Goal: Transaction & Acquisition: Subscribe to service/newsletter

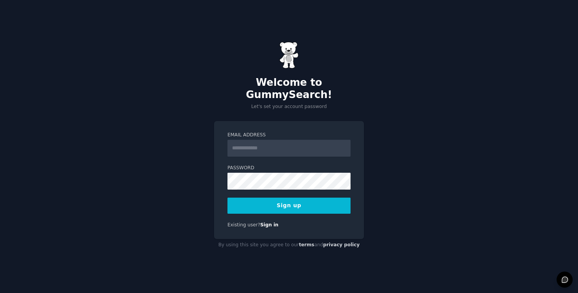
click at [263, 143] on input "Email Address" at bounding box center [289, 148] width 123 height 17
type input "**********"
click at [228, 197] on button "Sign up" at bounding box center [289, 205] width 123 height 16
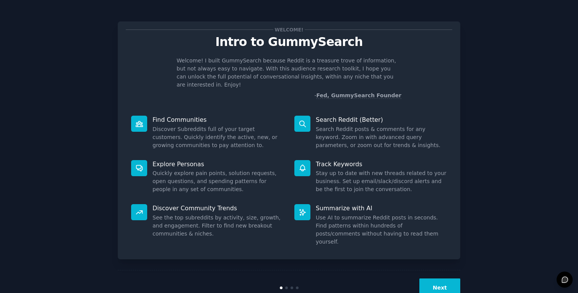
scroll to position [7, 0]
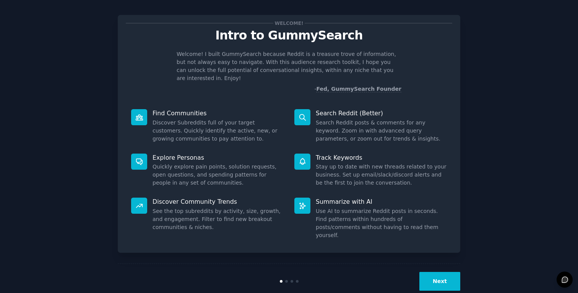
click at [457, 272] on button "Next" at bounding box center [440, 281] width 41 height 19
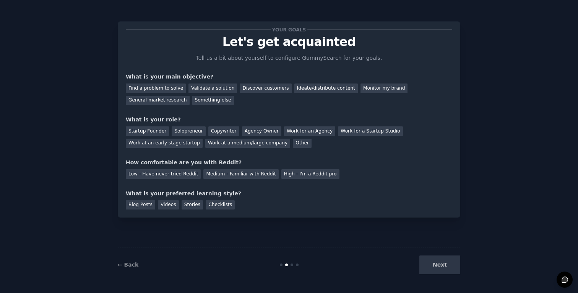
click at [444, 269] on div "Next" at bounding box center [403, 264] width 114 height 19
click at [448, 270] on div "Next" at bounding box center [403, 264] width 114 height 19
click at [151, 130] on div "Startup Founder" at bounding box center [147, 131] width 43 height 10
click at [458, 269] on div "Next" at bounding box center [403, 264] width 114 height 19
click at [165, 91] on div "Find a problem to solve" at bounding box center [156, 88] width 60 height 10
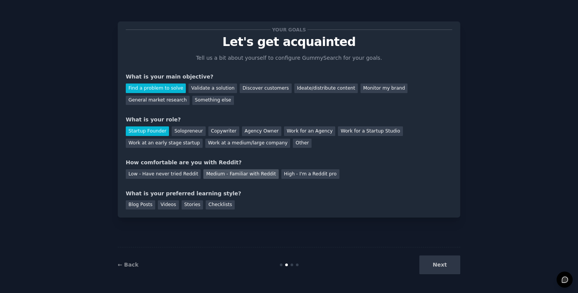
click at [261, 174] on div "Medium - Familiar with Reddit" at bounding box center [240, 174] width 75 height 10
click at [141, 202] on div "Blog Posts" at bounding box center [140, 205] width 29 height 10
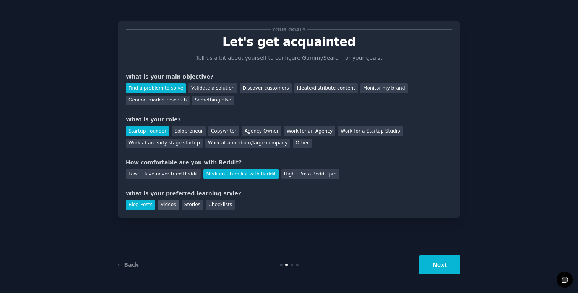
click at [161, 203] on div "Videos" at bounding box center [168, 205] width 21 height 10
click at [451, 268] on button "Next" at bounding box center [440, 264] width 41 height 19
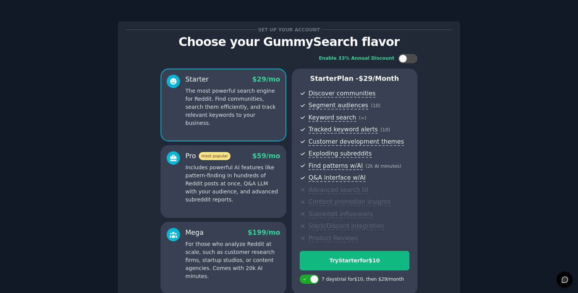
scroll to position [74, 0]
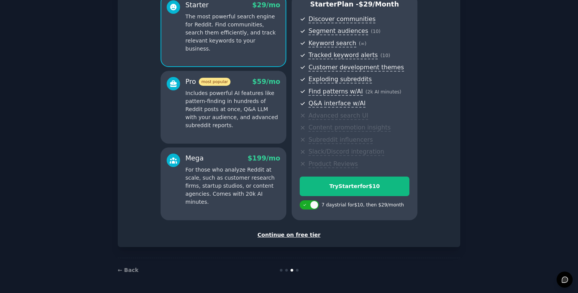
click at [297, 232] on div "Continue on free tier" at bounding box center [289, 235] width 327 height 8
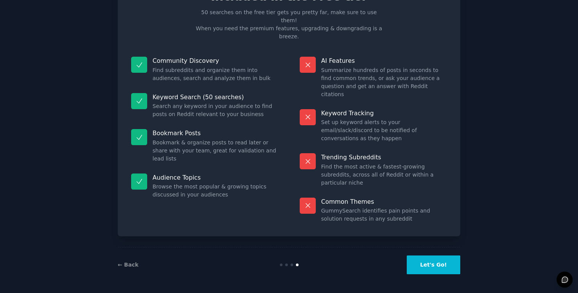
scroll to position [5, 0]
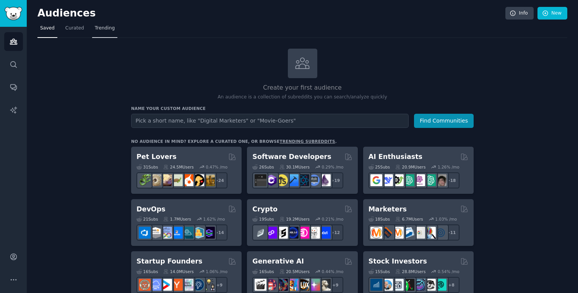
click at [108, 31] on span "Trending" at bounding box center [105, 28] width 20 height 7
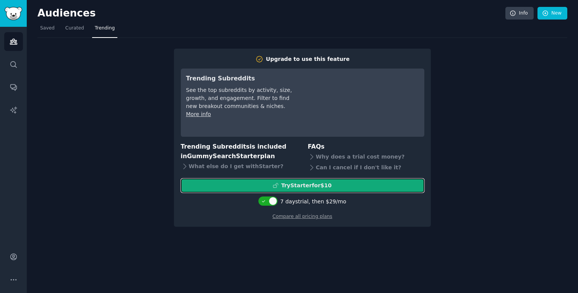
click at [313, 190] on button "Try Starter for $10" at bounding box center [303, 185] width 244 height 14
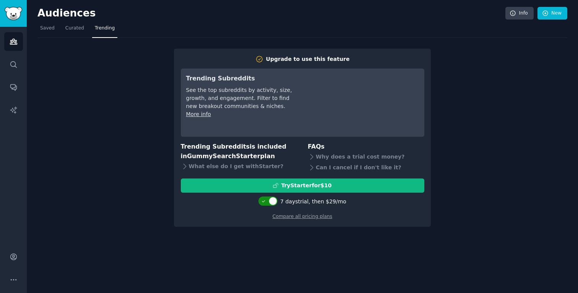
click at [265, 202] on icon at bounding box center [264, 201] width 4 height 4
click at [275, 200] on div at bounding box center [273, 201] width 4 height 4
checkbox input "true"
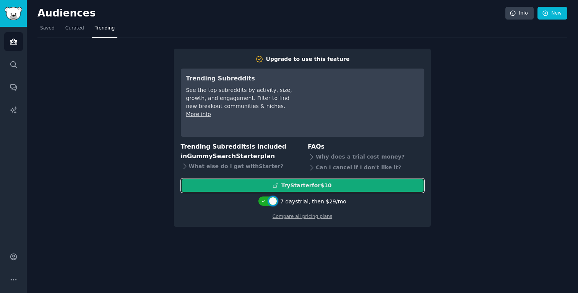
click at [300, 184] on div "Try Starter for $10" at bounding box center [306, 185] width 50 height 8
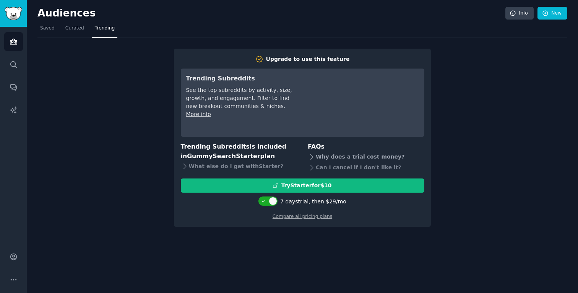
click at [326, 159] on div "Why does a trial cost money?" at bounding box center [366, 156] width 117 height 11
